Goal: Find specific page/section: Find specific page/section

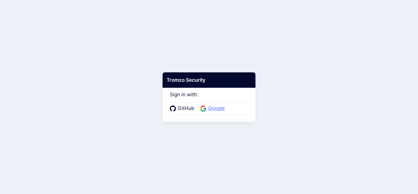
click at [220, 105] on span "Google" at bounding box center [216, 109] width 20 height 8
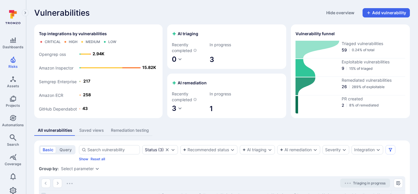
click at [95, 132] on div "Saved views" at bounding box center [91, 130] width 25 height 6
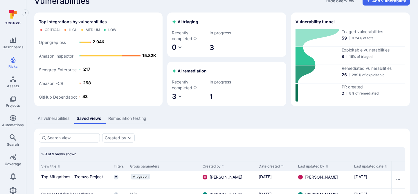
scroll to position [85, 0]
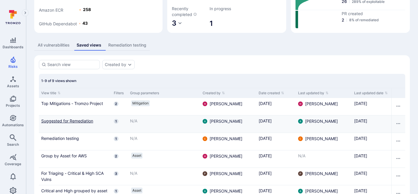
click at [82, 119] on link "Suggested for Remediation" at bounding box center [75, 121] width 68 height 6
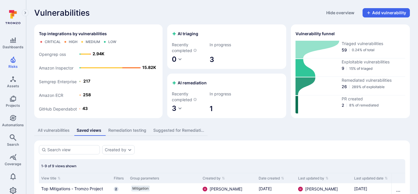
click at [94, 127] on div "Saved views" at bounding box center [89, 130] width 25 height 6
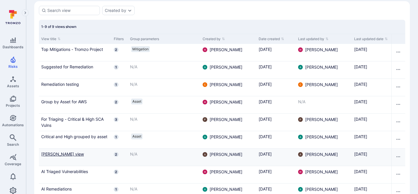
scroll to position [159, 0]
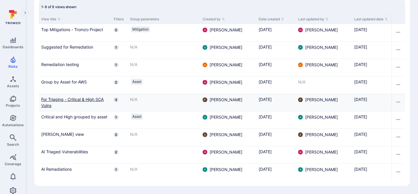
click at [62, 98] on link "For Triaging - Critical & High SCA Vulns" at bounding box center [75, 102] width 68 height 12
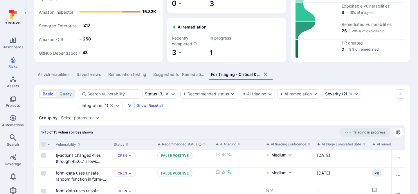
scroll to position [57, 0]
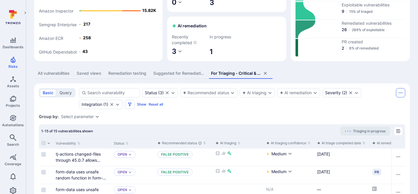
click at [399, 92] on icon "Saved view menu" at bounding box center [401, 92] width 4 height 1
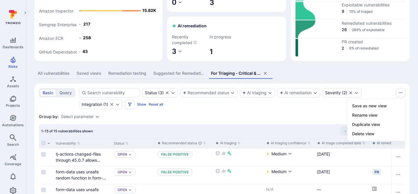
click at [383, 87] on div at bounding box center [209, 97] width 418 height 194
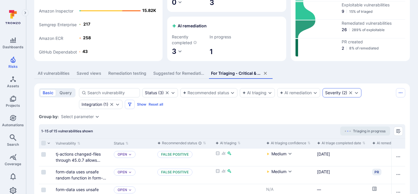
click at [346, 91] on div "Severity ( 2 )" at bounding box center [336, 92] width 22 height 5
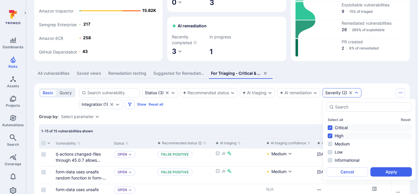
click at [330, 136] on li "High" at bounding box center [369, 135] width 85 height 7
click at [392, 175] on button "Apply" at bounding box center [392, 171] width 42 height 9
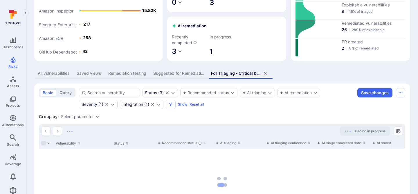
click at [181, 75] on div "Suggested for Remediation" at bounding box center [178, 73] width 51 height 6
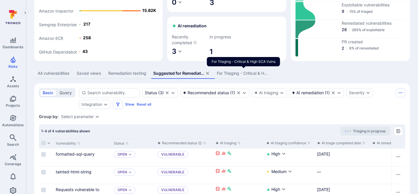
click at [242, 72] on div "For Triaging - Critical & High SCA Vulns" at bounding box center [242, 73] width 51 height 6
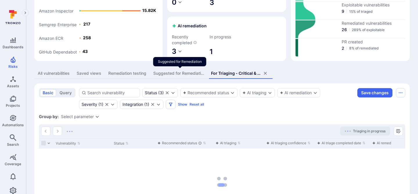
click at [186, 74] on div "Suggested for Remediation" at bounding box center [178, 73] width 51 height 6
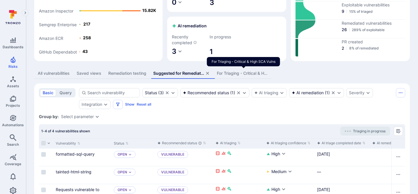
click at [232, 72] on div "For Triaging - Critical & High SCA Vulns" at bounding box center [242, 73] width 51 height 6
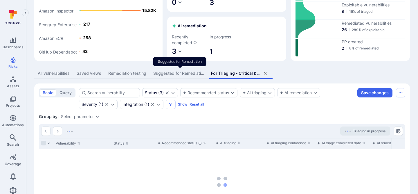
click at [189, 72] on div "Suggested for Remediation" at bounding box center [178, 73] width 51 height 6
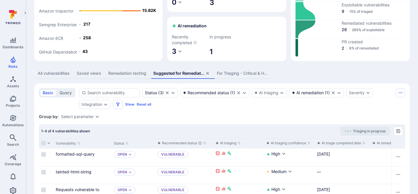
click at [135, 72] on div "Remediation testing" at bounding box center [127, 73] width 38 height 6
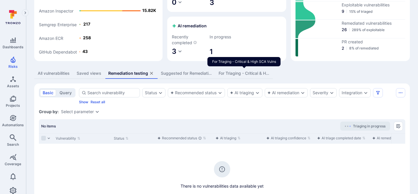
click at [240, 74] on div "For Triaging - Critical & High SCA Vulns" at bounding box center [244, 73] width 51 height 6
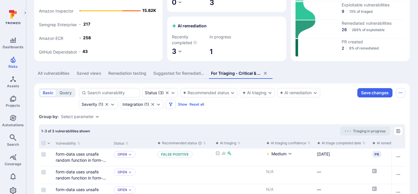
scroll to position [54, 0]
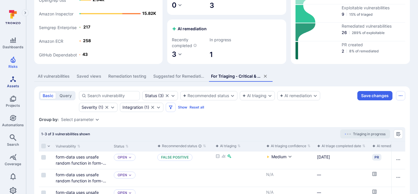
click at [4, 80] on link "Assets" at bounding box center [13, 81] width 26 height 17
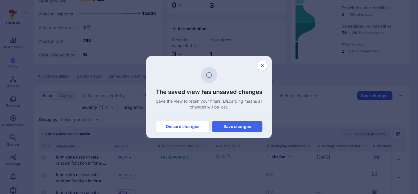
click at [263, 64] on icon "button" at bounding box center [262, 65] width 5 height 5
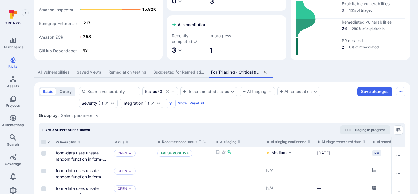
scroll to position [57, 0]
